Goal: Complete application form

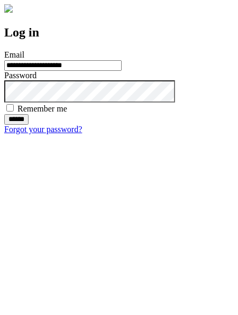
type input "**********"
click at [29, 125] on input "******" at bounding box center [16, 119] width 24 height 11
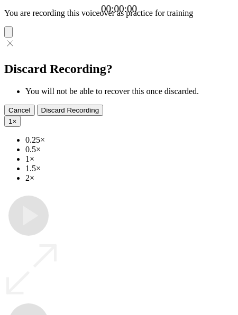
type input "**********"
